Goal: Task Accomplishment & Management: Complete application form

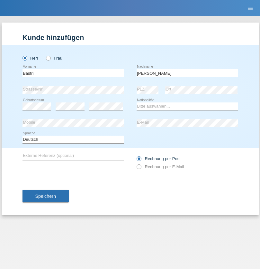
type input "Ajdari"
select select "MK"
select select "C"
select select "01"
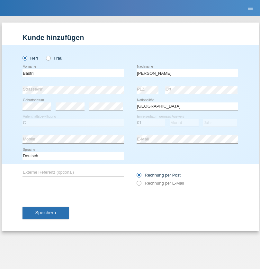
select select "02"
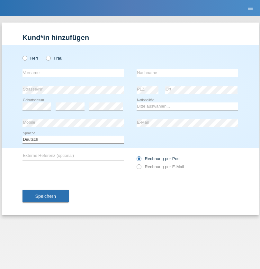
radio input "true"
click at [73, 73] on input "text" at bounding box center [73, 73] width 101 height 8
type input "[PERSON_NAME]"
click at [187, 73] on input "text" at bounding box center [187, 73] width 101 height 8
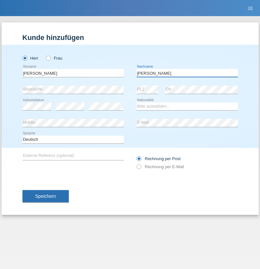
type input "[PERSON_NAME]"
select select "CH"
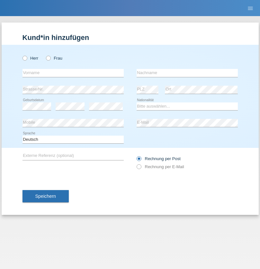
radio input "true"
click at [73, 73] on input "text" at bounding box center [73, 73] width 101 height 8
type input "Alban"
click at [187, 73] on input "text" at bounding box center [187, 73] width 101 height 8
type input "Selmonaj"
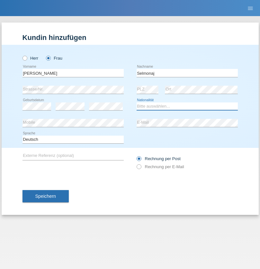
select select "CH"
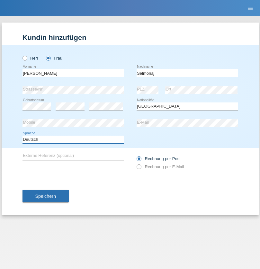
select select "en"
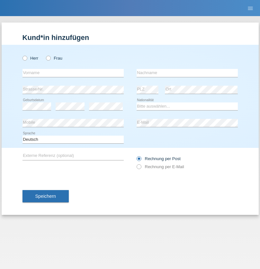
radio input "true"
click at [73, 73] on input "text" at bounding box center [73, 73] width 101 height 8
type input "Jens"
click at [187, 73] on input "text" at bounding box center [187, 73] width 101 height 8
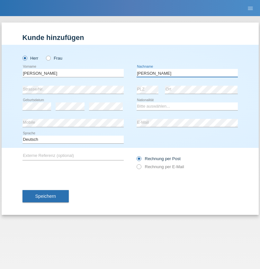
type input "Mehlhorn"
select select "CH"
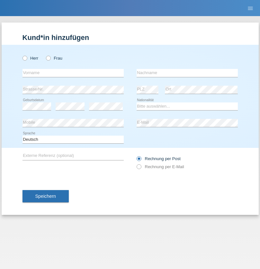
radio input "true"
click at [73, 73] on input "text" at bounding box center [73, 73] width 101 height 8
type input "[PERSON_NAME]"
click at [187, 73] on input "text" at bounding box center [187, 73] width 101 height 8
type input "Papuc"
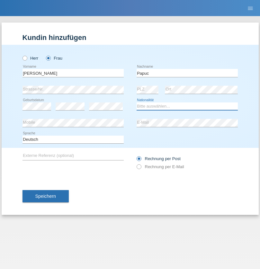
select select "RO"
select select "C"
select select "30"
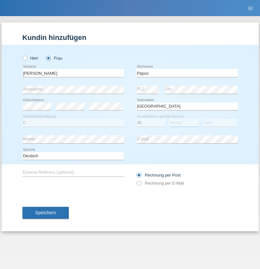
select select "07"
select select "2019"
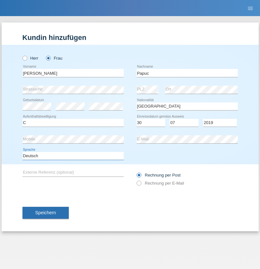
select select "en"
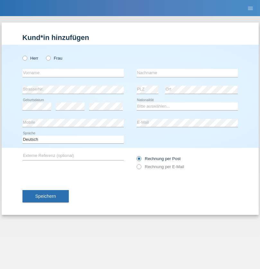
radio input "true"
click at [73, 73] on input "text" at bounding box center [73, 73] width 101 height 8
type input "Dikbaş"
click at [187, 73] on input "text" at bounding box center [187, 73] width 101 height 8
type input "Nuray"
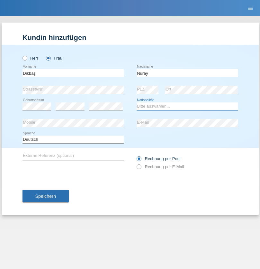
select select "TR"
select select "C"
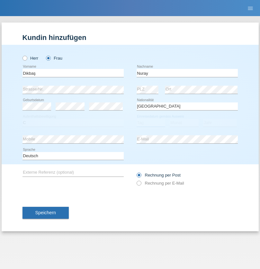
select select "09"
select select "11"
select select "1994"
